Goal: Information Seeking & Learning: Learn about a topic

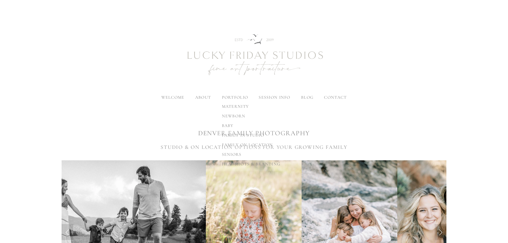
click at [234, 116] on span "newborn" at bounding box center [234, 115] width 24 height 5
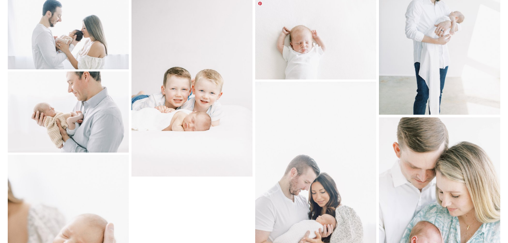
scroll to position [2987, 0]
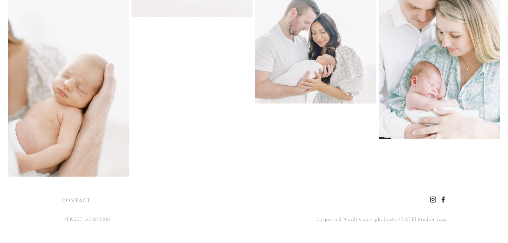
drag, startPoint x: 181, startPoint y: 219, endPoint x: 63, endPoint y: 220, distance: 118.1
click at [59, 220] on div "[STREET_ADDRESS]" at bounding box center [155, 219] width 197 height 18
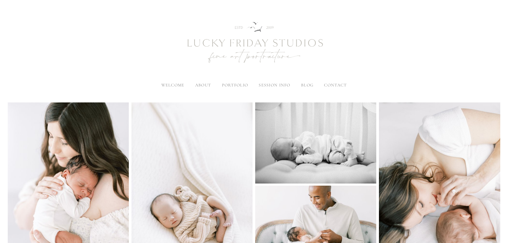
scroll to position [0, 0]
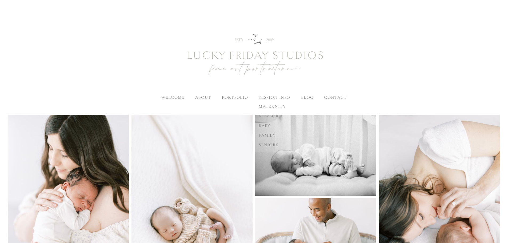
click at [276, 115] on span "newborn" at bounding box center [271, 115] width 24 height 5
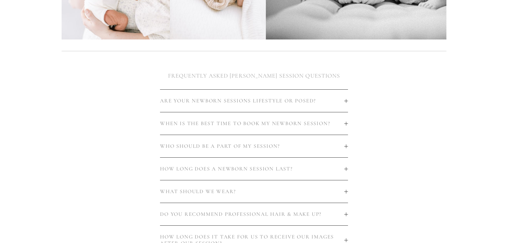
scroll to position [267, 0]
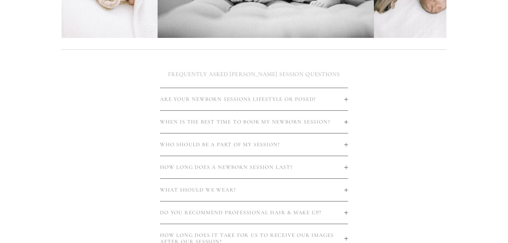
click at [345, 99] on div at bounding box center [346, 99] width 4 height 0
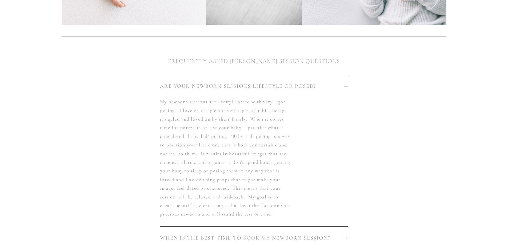
scroll to position [293, 0]
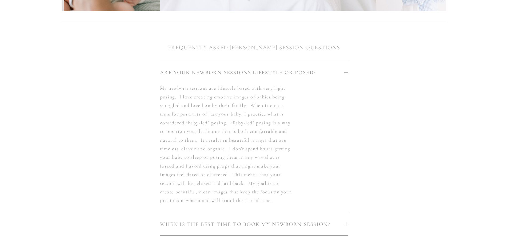
click at [268, 221] on span "WHEN IS THE BEST TIME TO BOOK MY NEWBORN SESSION?" at bounding box center [252, 224] width 184 height 6
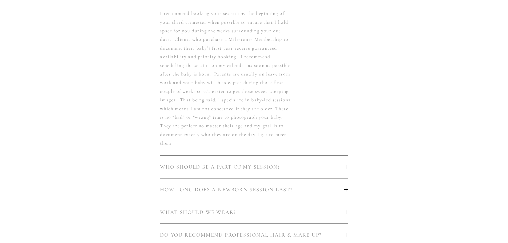
scroll to position [400, 0]
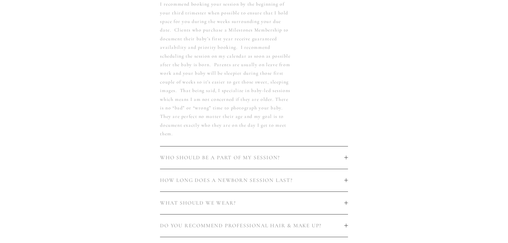
click at [258, 155] on span "WHO SHOULD BE A PART OF MY SESSION?" at bounding box center [252, 157] width 184 height 6
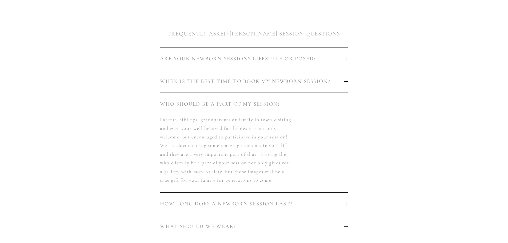
scroll to position [293, 0]
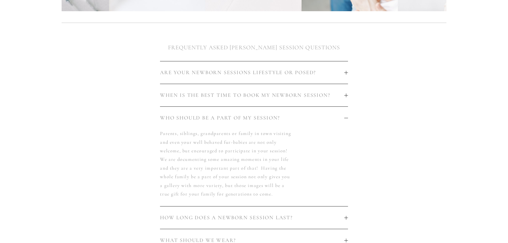
click at [239, 115] on span "WHO SHOULD BE A PART OF MY SESSION?" at bounding box center [252, 118] width 184 height 6
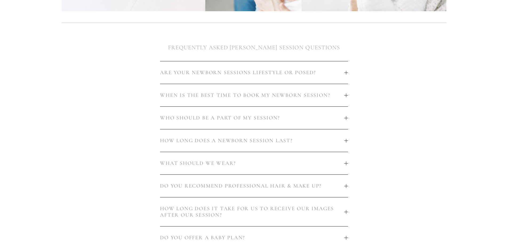
click at [235, 129] on button "HOW LONG DOES A NEWBORN SESSION LAST?" at bounding box center [254, 140] width 188 height 22
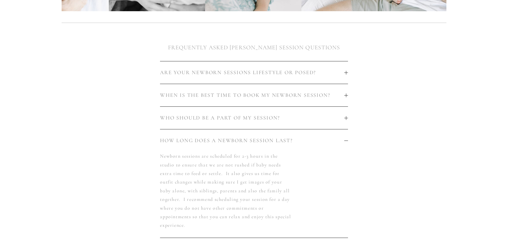
click at [235, 129] on button "HOW LONG DOES A NEWBORN SESSION LAST?" at bounding box center [254, 140] width 188 height 22
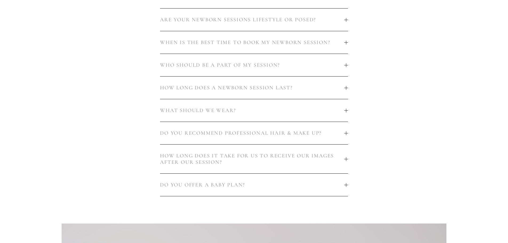
scroll to position [347, 0]
click at [230, 106] on button "WHAT SHOULD WE WEAR?" at bounding box center [254, 110] width 188 height 22
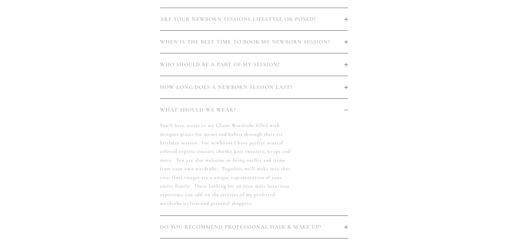
click at [230, 106] on button "WHAT SHOULD WE WEAR?" at bounding box center [254, 110] width 188 height 22
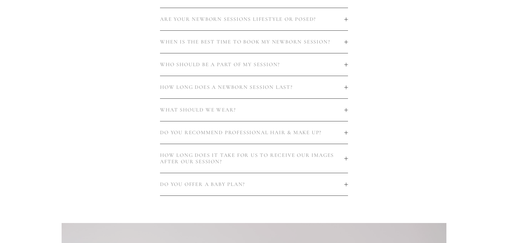
click at [257, 129] on span "DO YOU RECOMMEND PROFESSIONAL HAIR & MAKE UP?" at bounding box center [252, 132] width 184 height 6
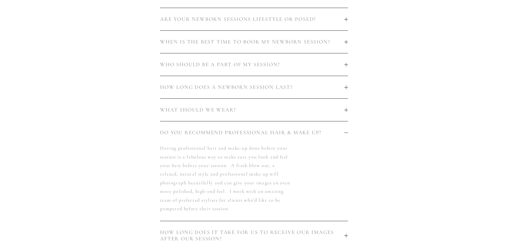
click at [257, 129] on span "DO YOU RECOMMEND PROFESSIONAL HAIR & MAKE UP?" at bounding box center [252, 132] width 184 height 6
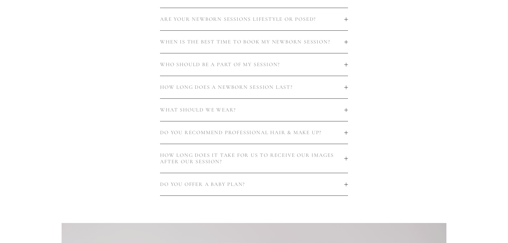
click at [275, 152] on span "HOW LONG DOES IT TAKE FOR US TO RECEIVE OUR IMAGES AFTER OUR SESSION?" at bounding box center [252, 158] width 184 height 13
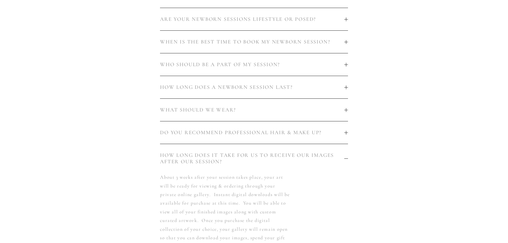
scroll to position [373, 0]
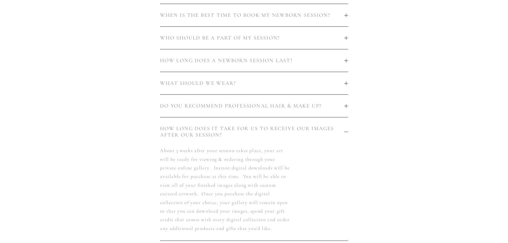
click at [295, 117] on button "HOW LONG DOES IT TAKE FOR US TO RECEIVE OUR IMAGES AFTER OUR SESSION?" at bounding box center [254, 131] width 188 height 29
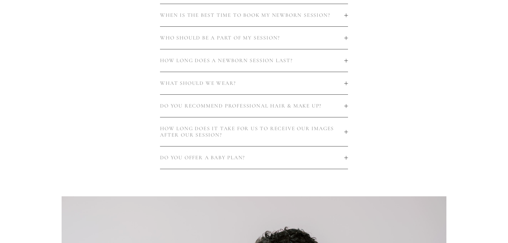
click at [243, 154] on span "DO YOU OFFER A BABY PLAN?" at bounding box center [252, 157] width 184 height 6
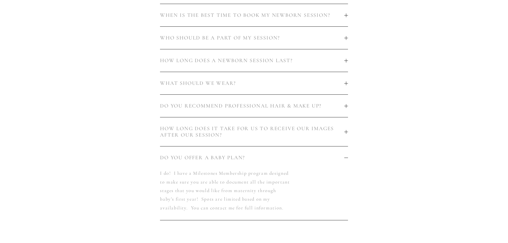
click at [243, 154] on span "DO YOU OFFER A BABY PLAN?" at bounding box center [252, 157] width 184 height 6
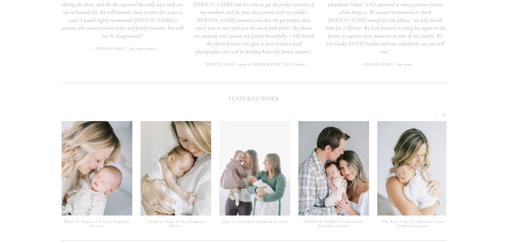
scroll to position [1120, 0]
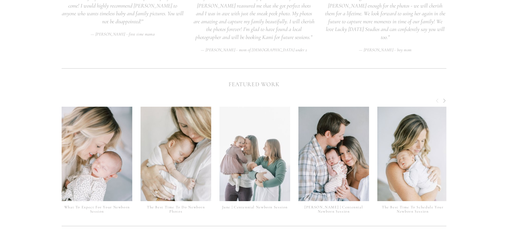
click at [444, 98] on span "Next" at bounding box center [444, 100] width 4 height 5
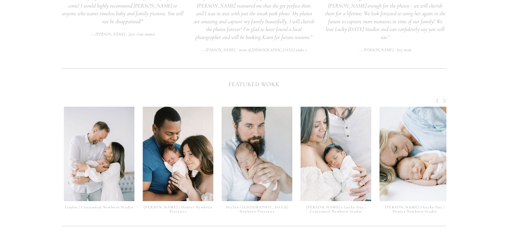
click at [444, 98] on span "Next" at bounding box center [444, 100] width 4 height 5
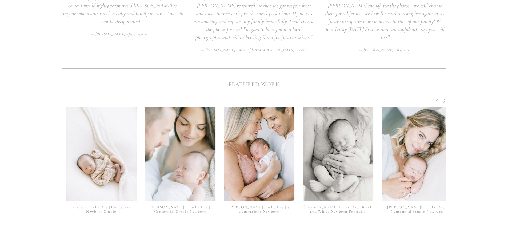
click at [444, 98] on span "Next" at bounding box center [444, 100] width 4 height 5
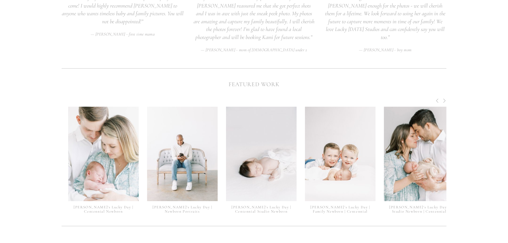
click at [434, 98] on div at bounding box center [439, 102] width 13 height 9
click at [435, 98] on span "Previous" at bounding box center [437, 100] width 4 height 5
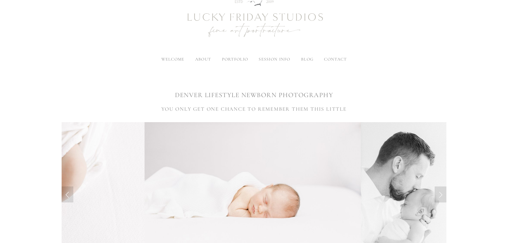
scroll to position [0, 0]
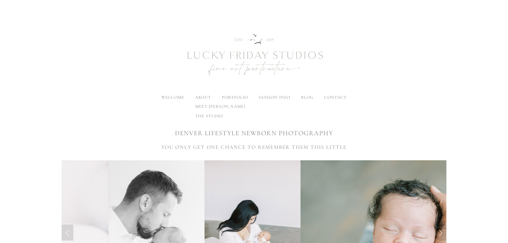
click at [207, 117] on span "the studio" at bounding box center [209, 115] width 28 height 5
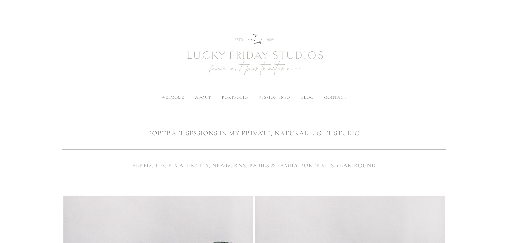
click at [174, 95] on span "welcome" at bounding box center [172, 97] width 23 height 5
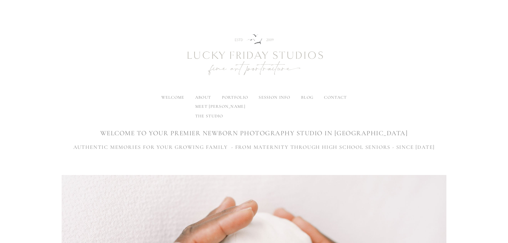
drag, startPoint x: 0, startPoint y: 0, endPoint x: 203, endPoint y: 98, distance: 225.7
click at [203, 98] on label "about" at bounding box center [203, 97] width 16 height 5
click at [0, 0] on input "about" at bounding box center [0, 0] width 0 height 0
click at [208, 109] on span "meet [PERSON_NAME]" at bounding box center [220, 106] width 50 height 5
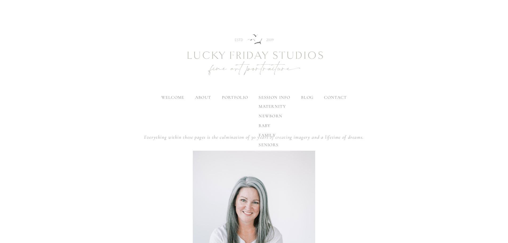
click at [284, 98] on label "session info" at bounding box center [274, 97] width 31 height 5
click at [0, 0] on input "session info" at bounding box center [0, 0] width 0 height 0
click at [330, 98] on span "contact" at bounding box center [335, 97] width 23 height 5
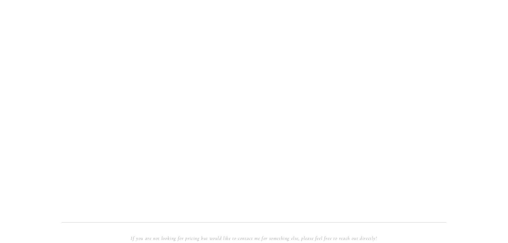
scroll to position [382, 0]
